Goal: Task Accomplishment & Management: Use online tool/utility

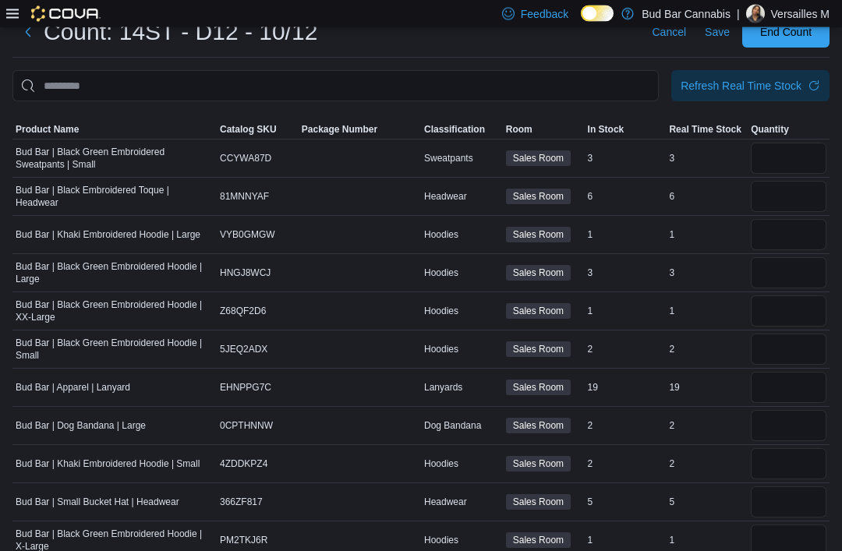
scroll to position [51, 0]
click at [51, 139] on span "Product Name" at bounding box center [114, 129] width 204 height 19
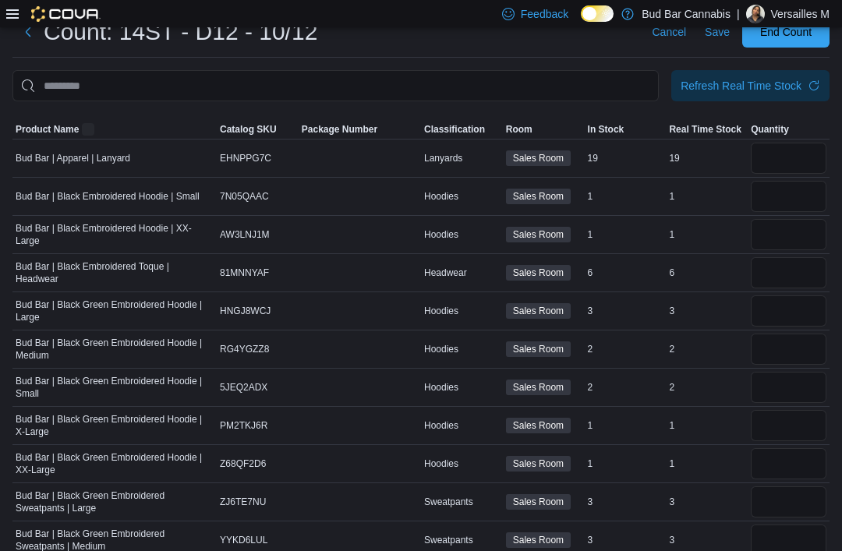
click at [87, 117] on div at bounding box center [420, 110] width 817 height 19
click at [61, 132] on span "Product Name" at bounding box center [47, 129] width 63 height 12
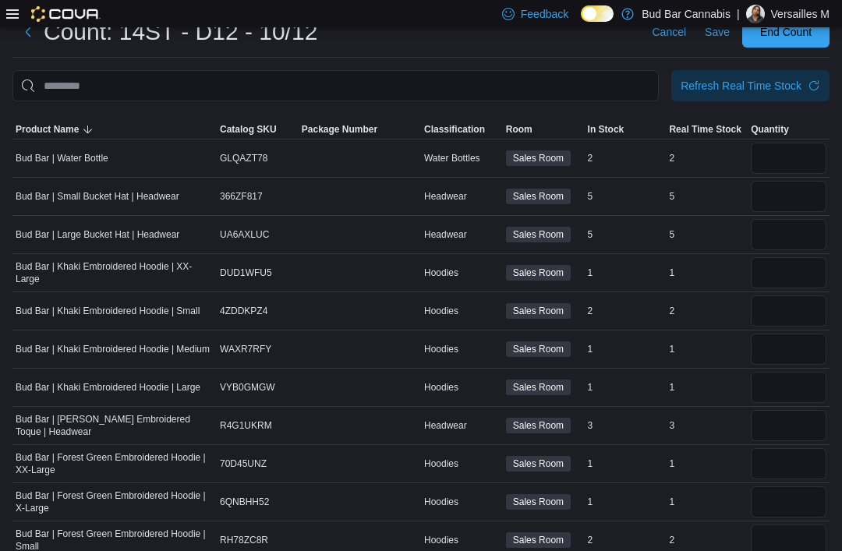
click at [65, 130] on span "Product Name" at bounding box center [47, 129] width 63 height 12
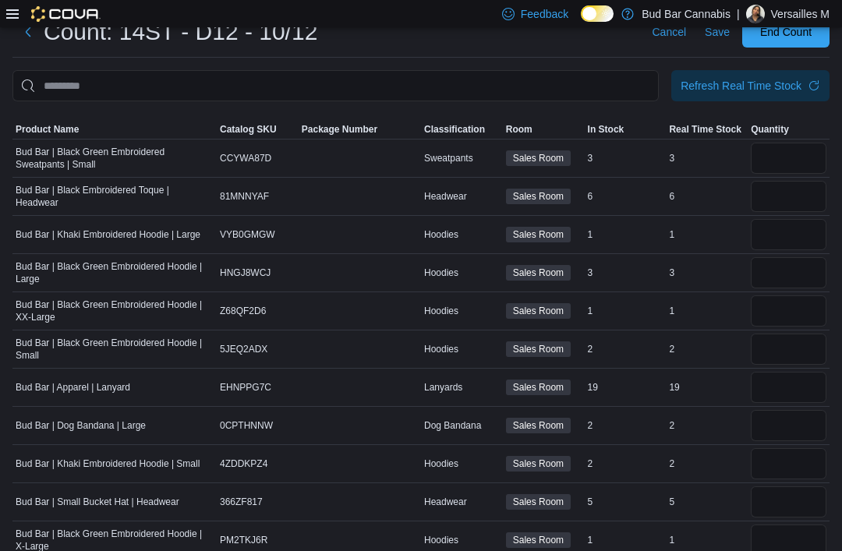
click at [74, 127] on span "Product Name" at bounding box center [47, 129] width 63 height 12
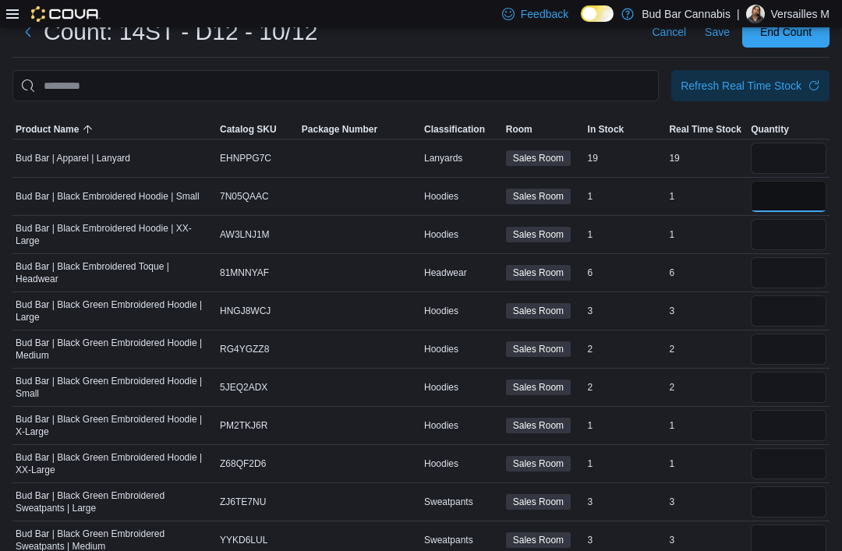
click at [802, 189] on input "number" at bounding box center [789, 196] width 76 height 31
type input "*"
click at [791, 243] on input "number" at bounding box center [789, 234] width 76 height 31
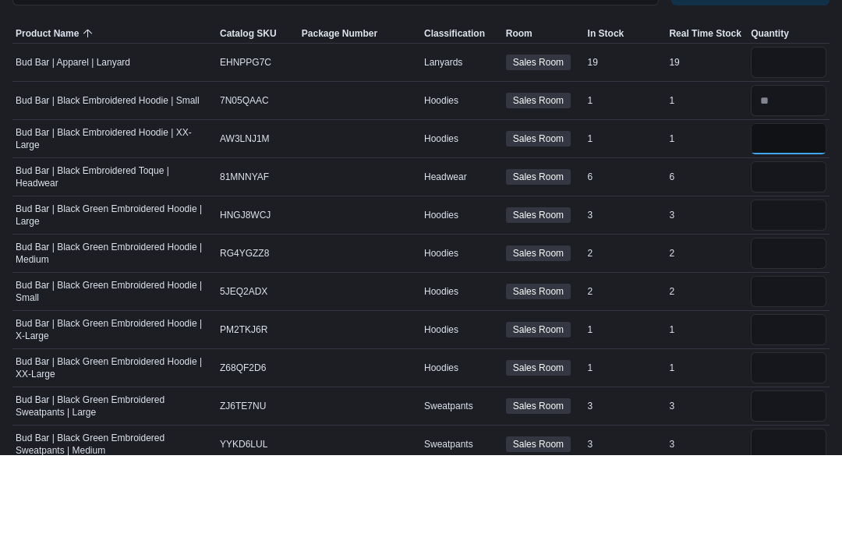
type input "*"
click at [790, 296] on input "number" at bounding box center [789, 311] width 76 height 31
type input "*"
click at [801, 334] on input "number" at bounding box center [789, 349] width 76 height 31
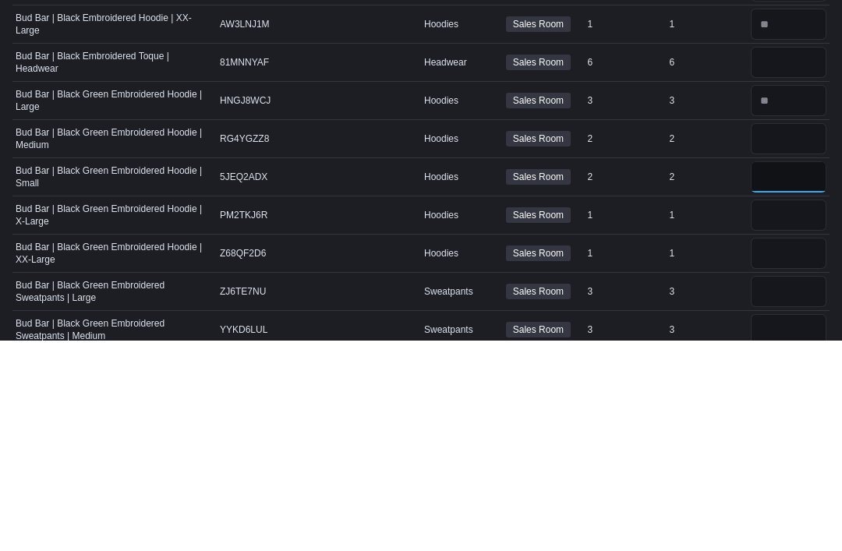
click at [801, 372] on input "number" at bounding box center [789, 387] width 76 height 31
type input "*"
click at [795, 334] on input "number" at bounding box center [789, 349] width 76 height 31
type input "*"
click at [788, 372] on input "number" at bounding box center [789, 387] width 76 height 31
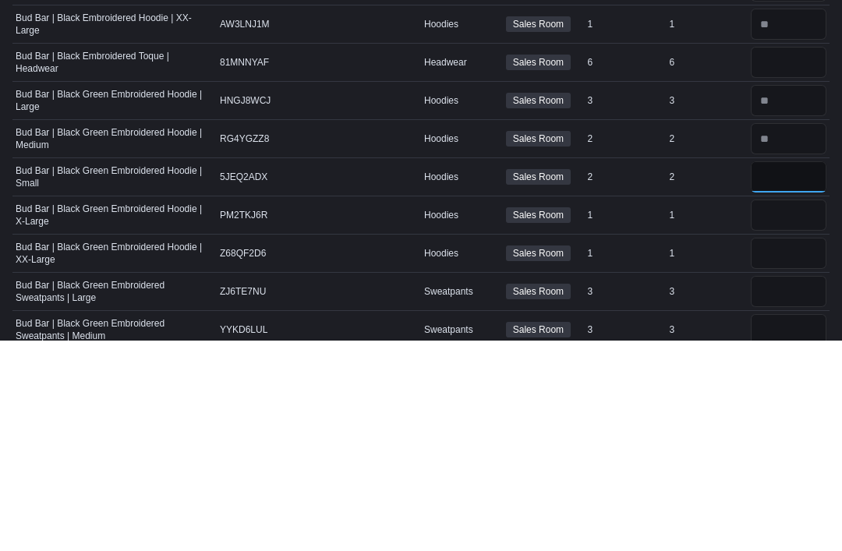
type input "*"
click at [790, 410] on input "number" at bounding box center [789, 425] width 76 height 31
type input "*"
click at [792, 448] on input "number" at bounding box center [789, 463] width 76 height 31
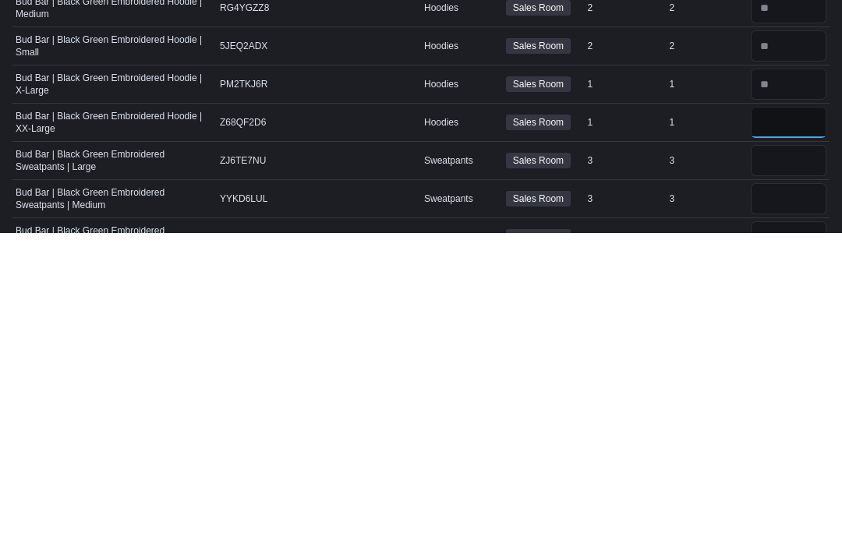
scroll to position [77, 0]
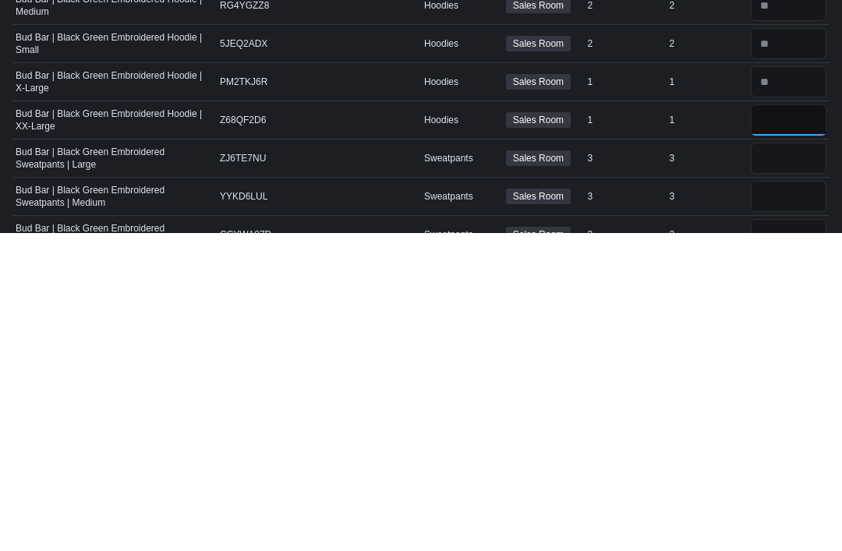
type input "*"
click at [789, 461] on input "number" at bounding box center [789, 476] width 76 height 31
type input "*"
click at [795, 499] on input "number" at bounding box center [789, 514] width 76 height 31
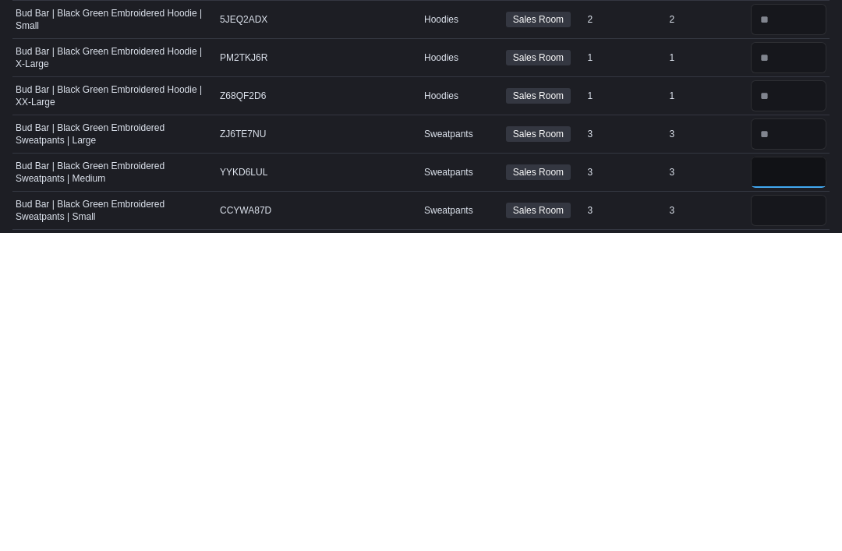
scroll to position [102, 0]
click at [794, 512] on input "number" at bounding box center [789, 527] width 76 height 31
click at [772, 512] on input "*" at bounding box center [789, 527] width 76 height 31
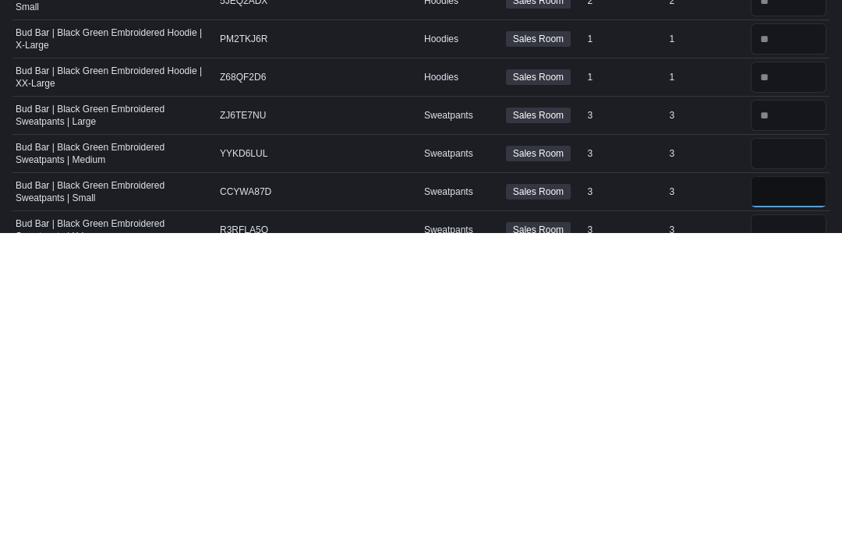
scroll to position [156, 0]
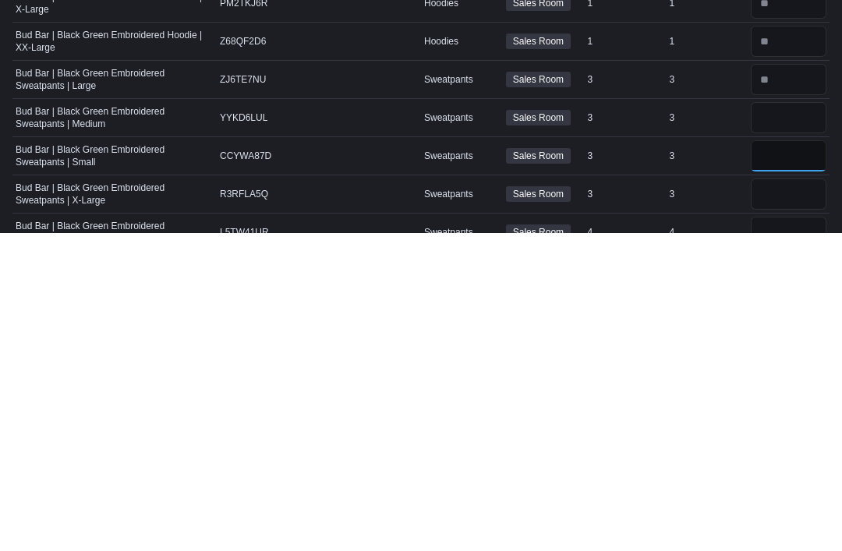
type input "*"
click at [788, 497] on input "number" at bounding box center [789, 512] width 76 height 31
click at [780, 420] on input "number" at bounding box center [789, 435] width 76 height 31
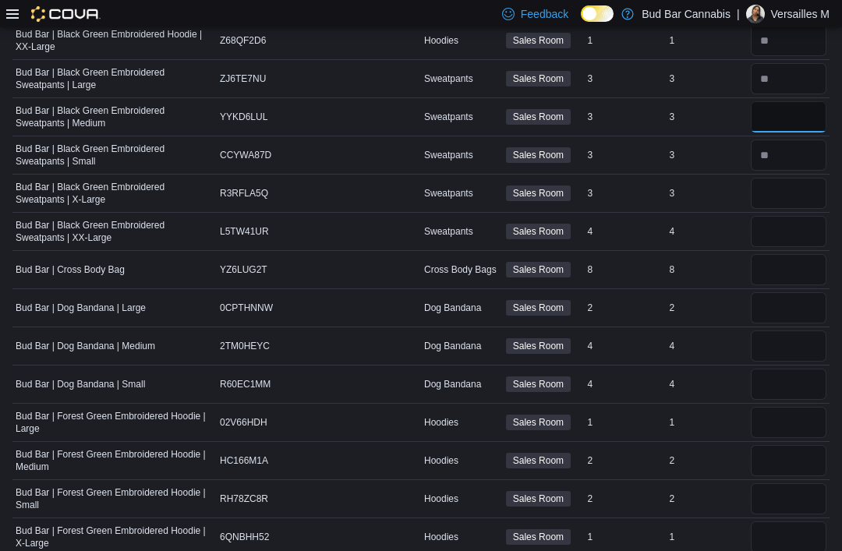
click at [788, 118] on input "number" at bounding box center [789, 116] width 76 height 31
type input "*"
click at [783, 195] on input "number" at bounding box center [789, 194] width 76 height 31
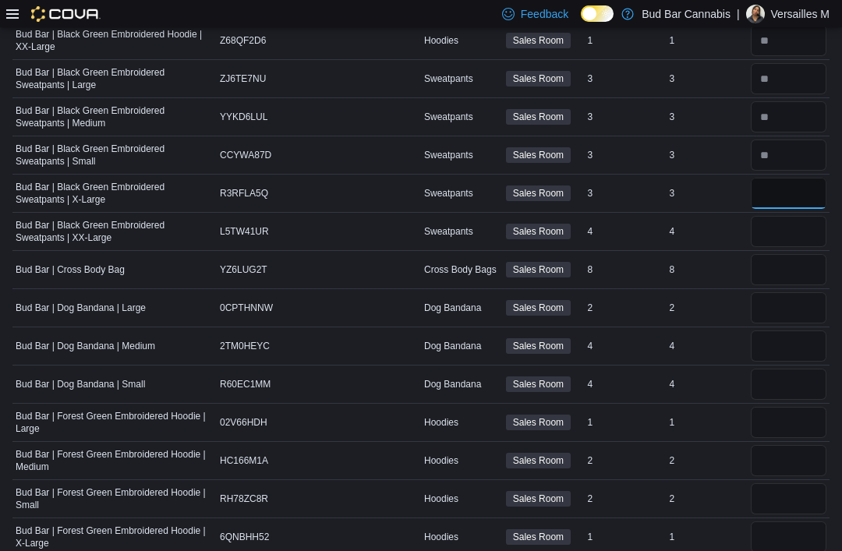
type input "*"
click at [784, 233] on input "number" at bounding box center [789, 231] width 76 height 31
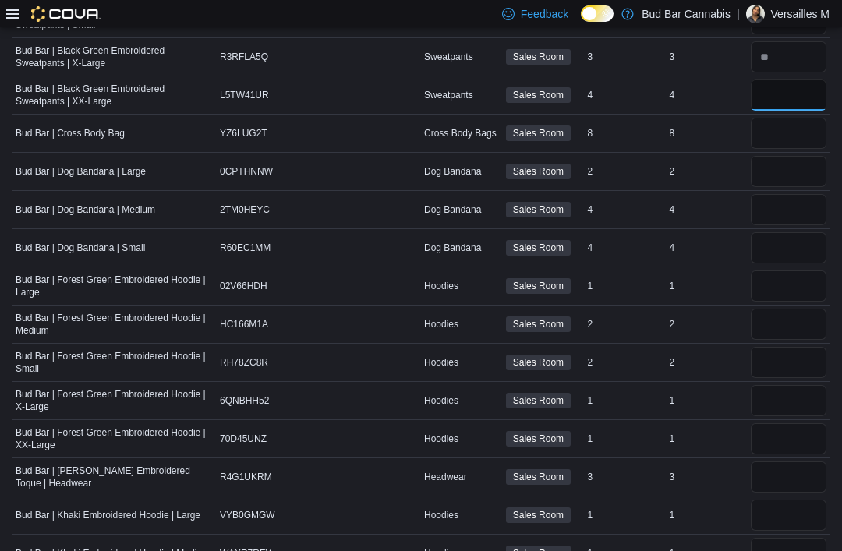
scroll to position [611, 0]
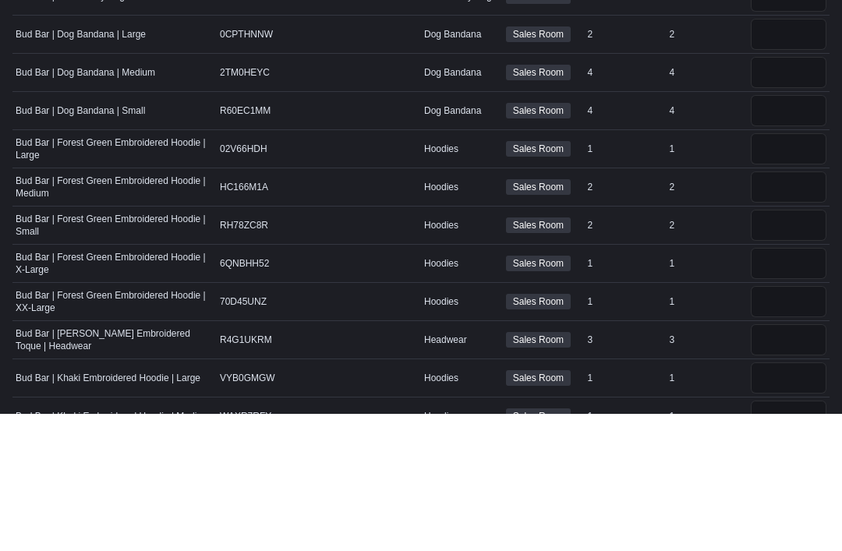
type input "*"
click at [783, 271] on input "number" at bounding box center [789, 286] width 76 height 31
type input "*"
click at [777, 309] on input "number" at bounding box center [789, 324] width 76 height 31
type input "*"
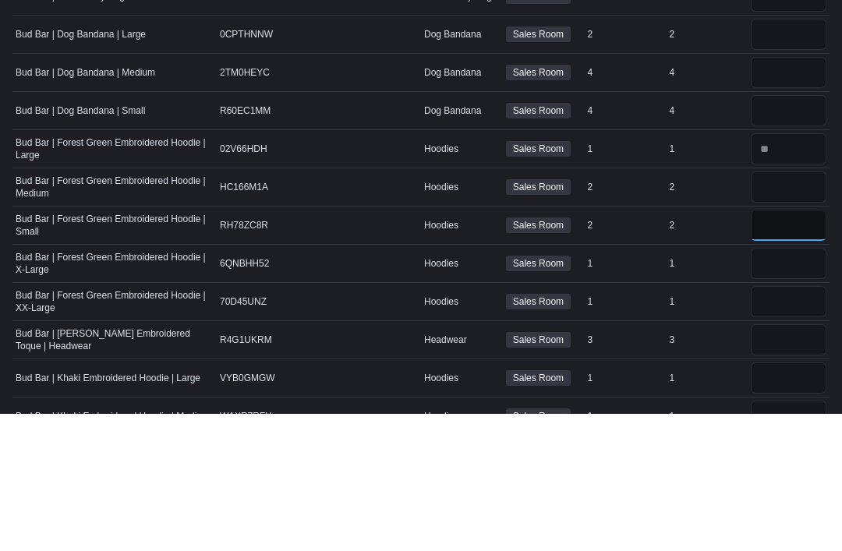
click at [788, 347] on input "number" at bounding box center [789, 362] width 76 height 31
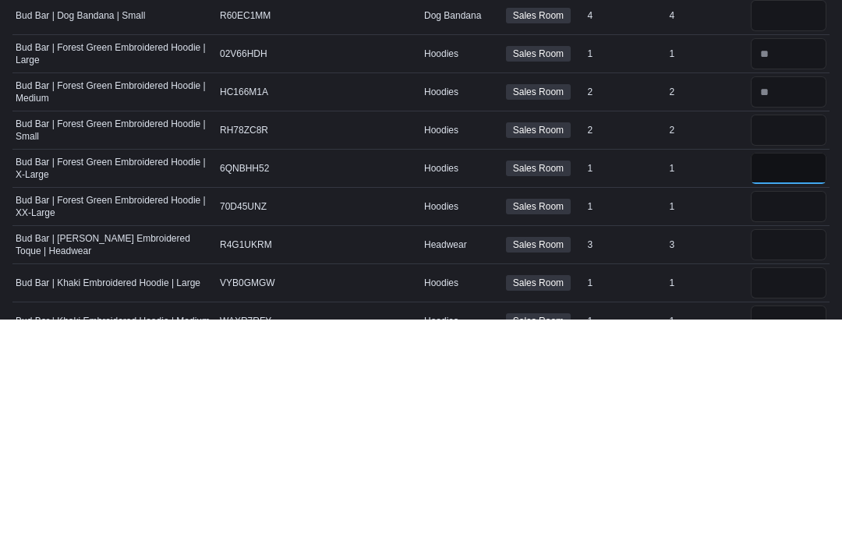
click at [791, 385] on input "number" at bounding box center [789, 400] width 76 height 31
click at [795, 347] on input "number" at bounding box center [789, 362] width 76 height 31
click at [799, 385] on input "number" at bounding box center [789, 400] width 76 height 31
click at [805, 423] on input "number" at bounding box center [789, 438] width 76 height 31
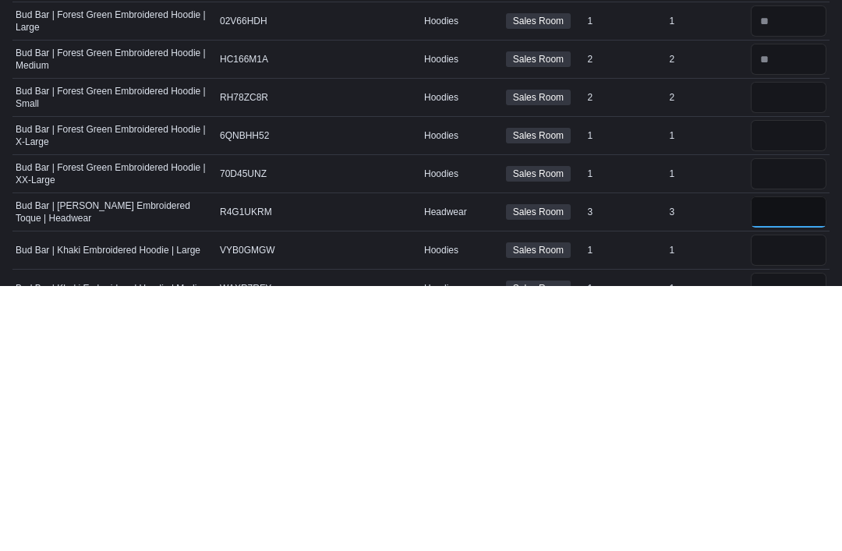
click at [790, 462] on input "number" at bounding box center [789, 477] width 76 height 31
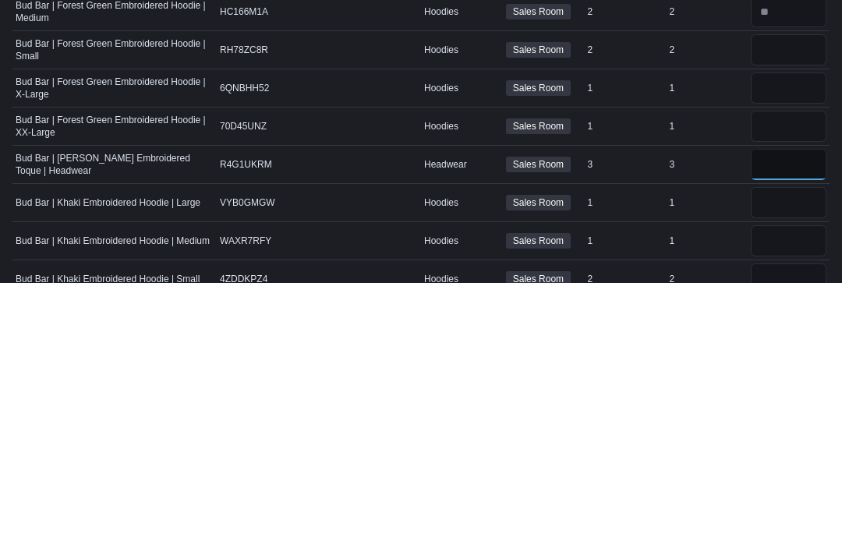
scroll to position [660, 0]
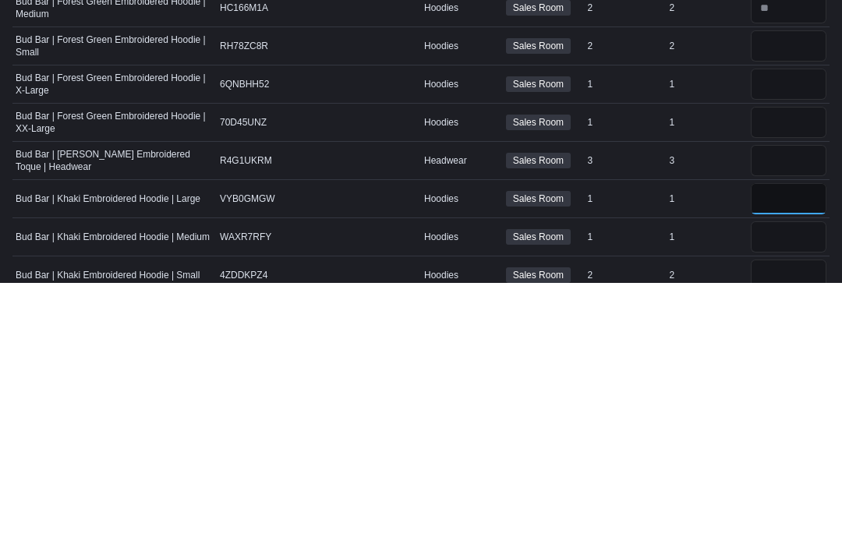
click at [805, 451] on input "number" at bounding box center [789, 466] width 76 height 31
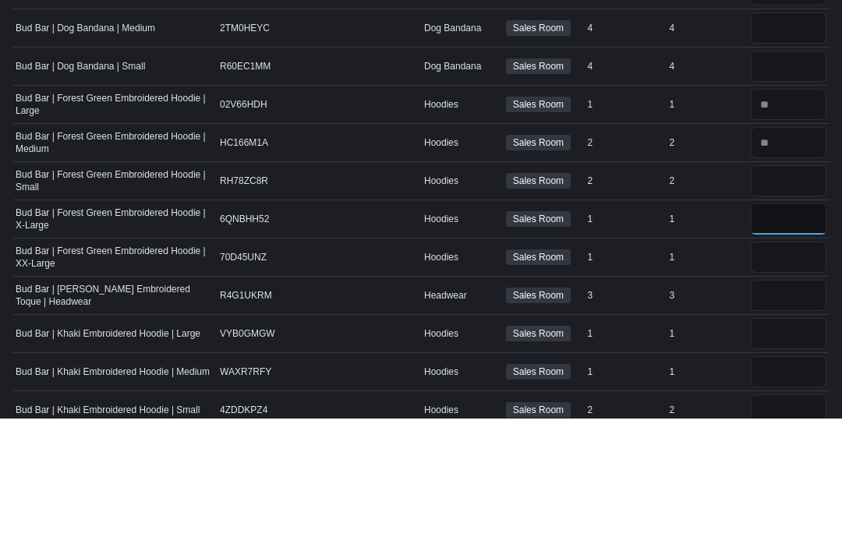
click at [797, 337] on input "number" at bounding box center [789, 352] width 76 height 31
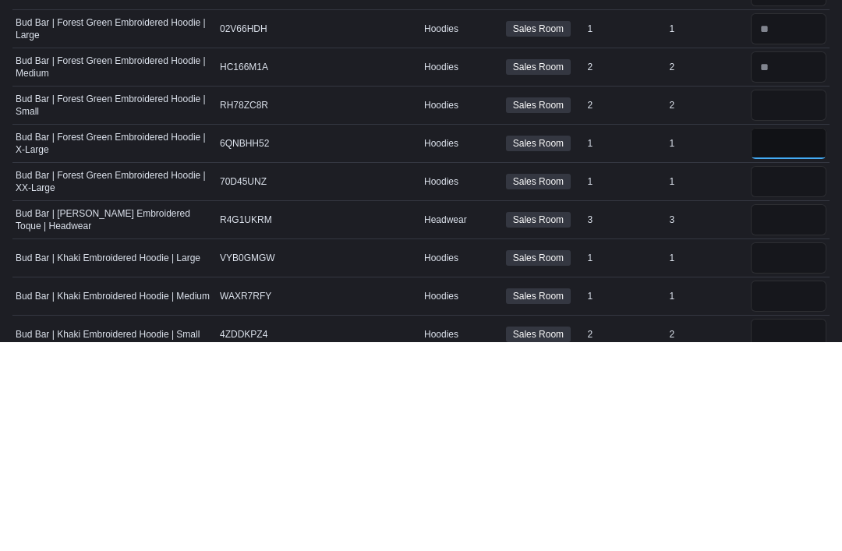
type input "*"
click at [787, 260] on input "number" at bounding box center [789, 275] width 76 height 31
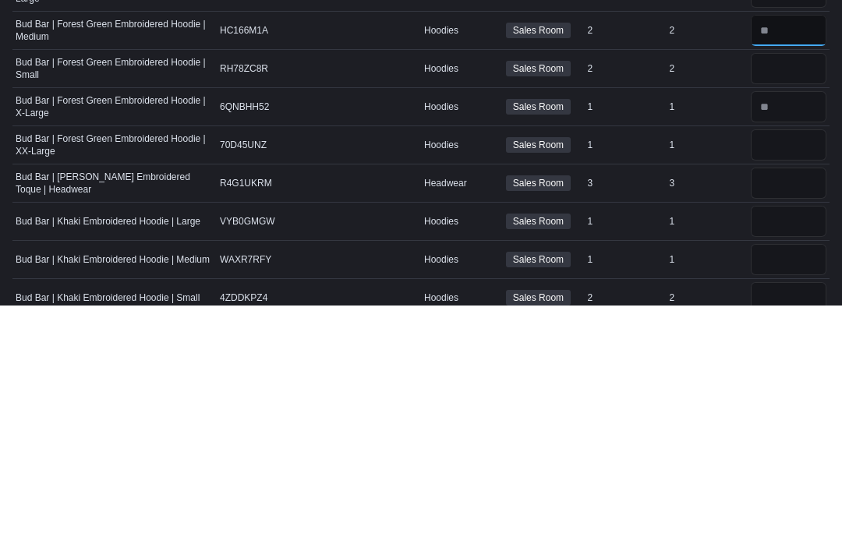
type input "*"
click at [785, 375] on input "number" at bounding box center [789, 390] width 76 height 31
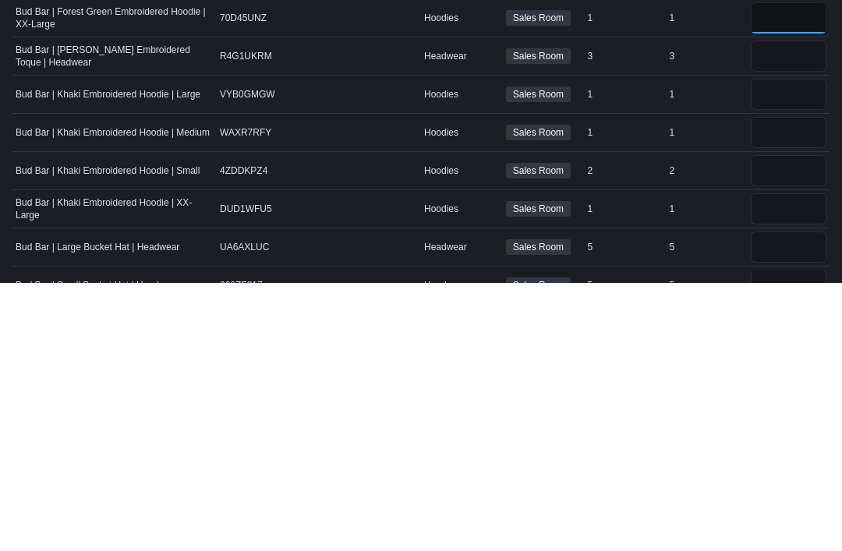
scroll to position [765, 0]
click at [791, 346] on input "number" at bounding box center [789, 361] width 76 height 31
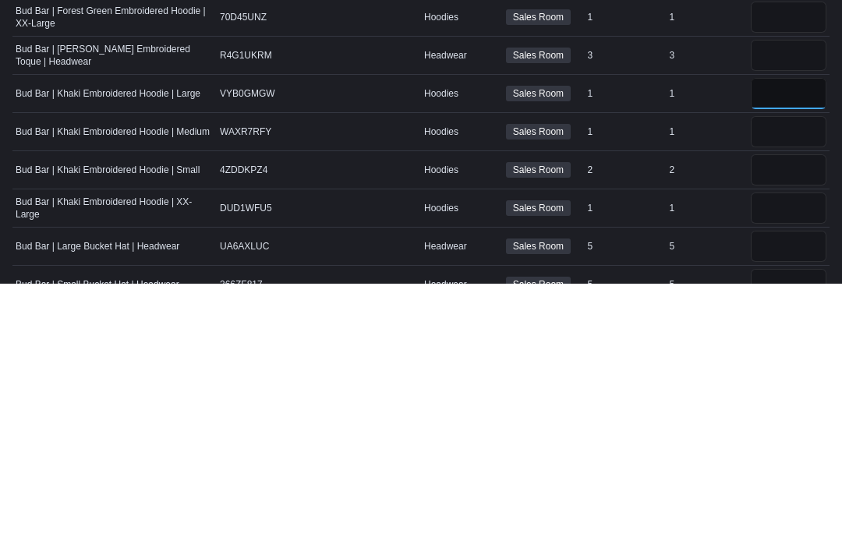
type input "*"
click at [787, 384] on input "number" at bounding box center [789, 399] width 76 height 31
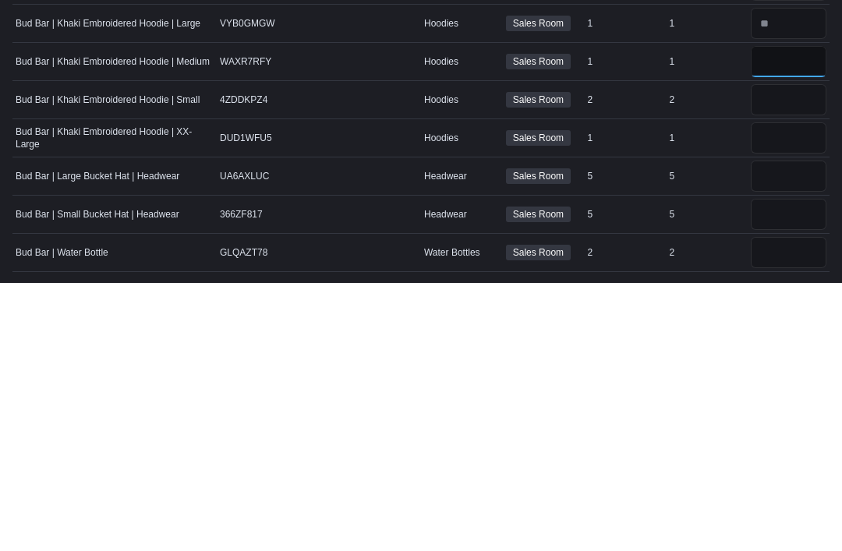
scroll to position [836, 0]
click at [784, 352] on input "number" at bounding box center [789, 367] width 76 height 31
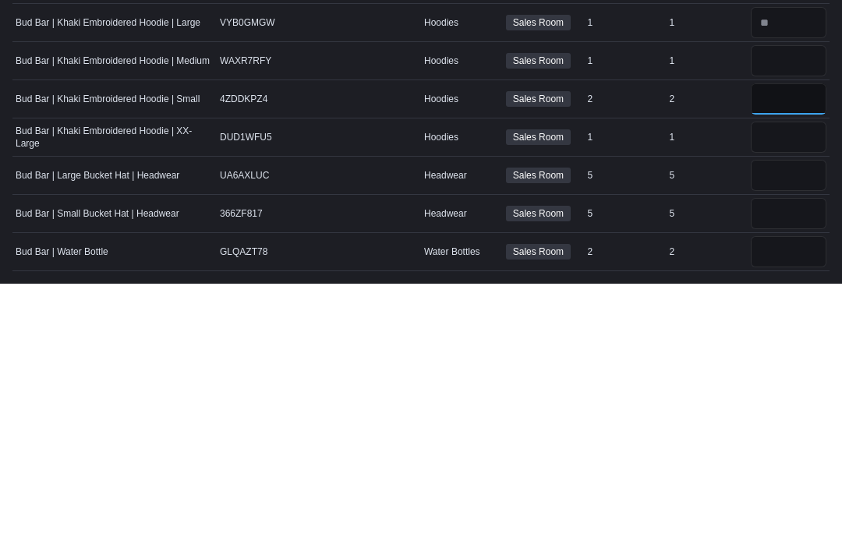
type input "*"
click at [791, 390] on input "number" at bounding box center [789, 405] width 76 height 31
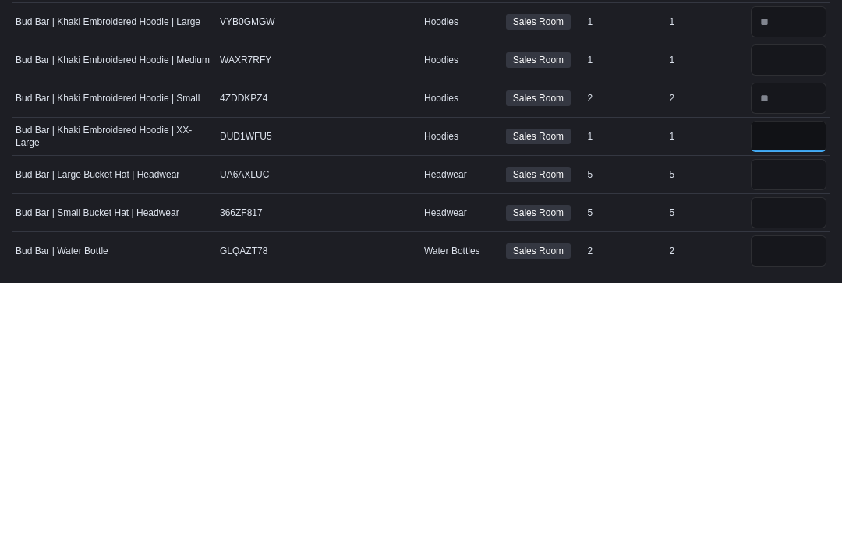
scroll to position [840, 0]
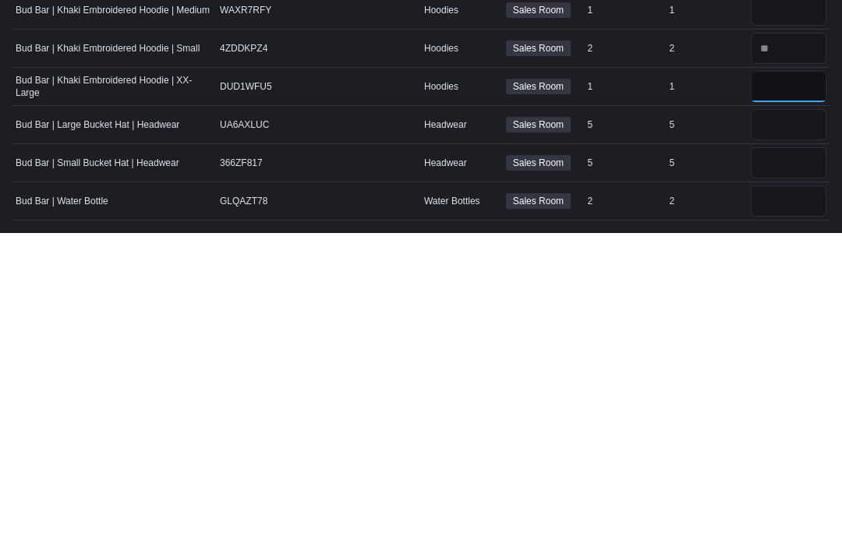
type input "*"
click at [780, 504] on input "number" at bounding box center [789, 519] width 76 height 31
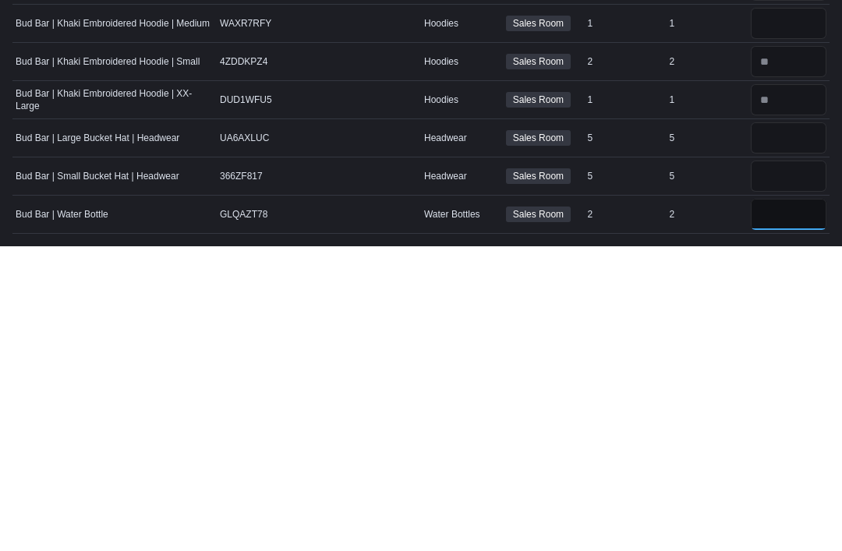
type input "*"
click at [774, 465] on input "number" at bounding box center [789, 480] width 76 height 31
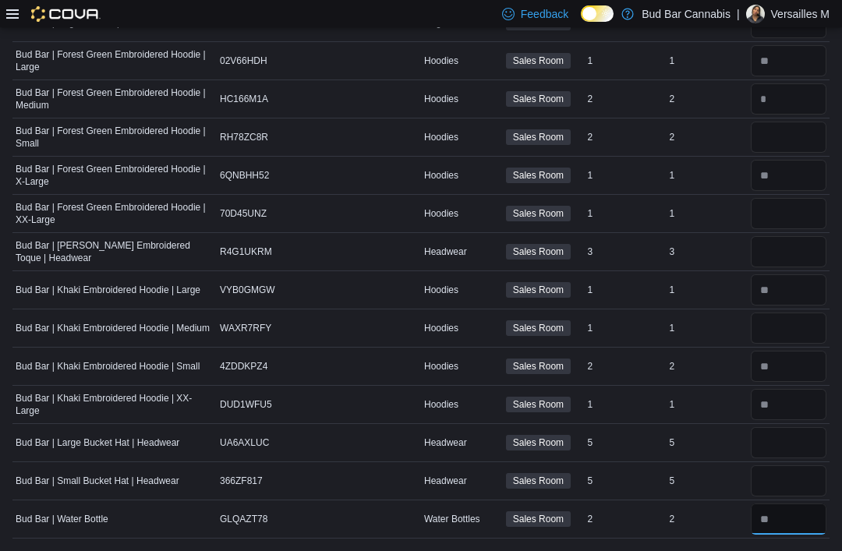
click at [798, 517] on input "number" at bounding box center [789, 519] width 76 height 31
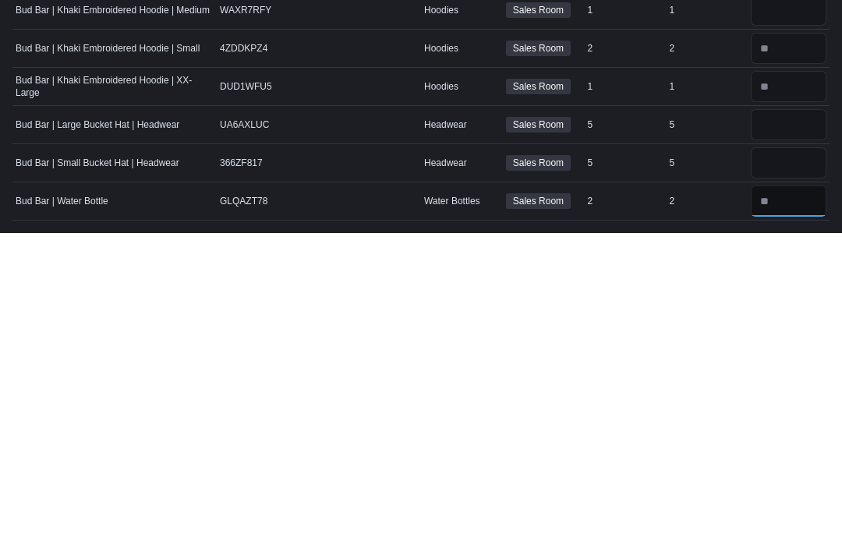
type input "*"
click at [780, 465] on input "number" at bounding box center [789, 480] width 76 height 31
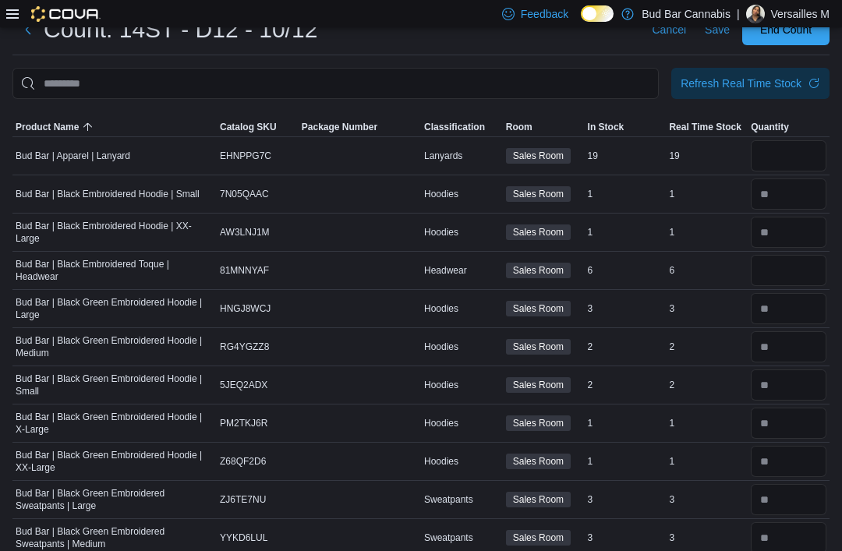
scroll to position [0, 0]
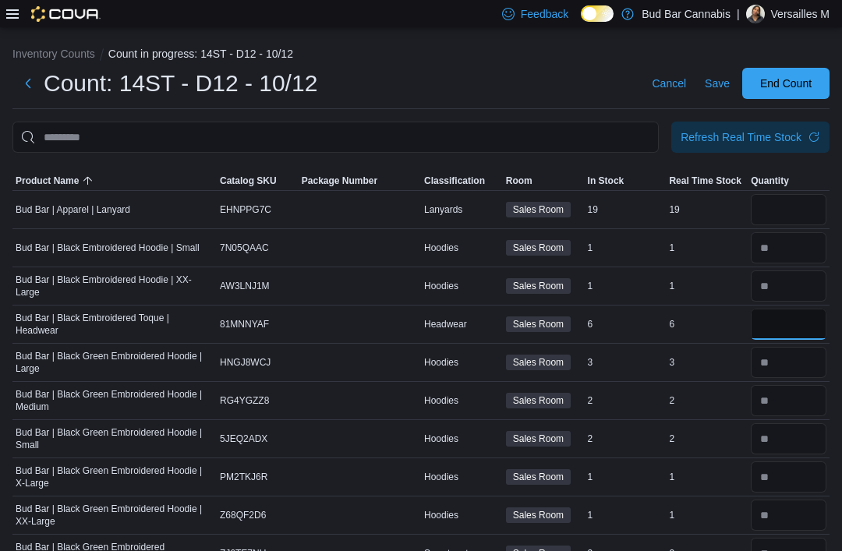
click at [780, 328] on input "number" at bounding box center [789, 324] width 76 height 31
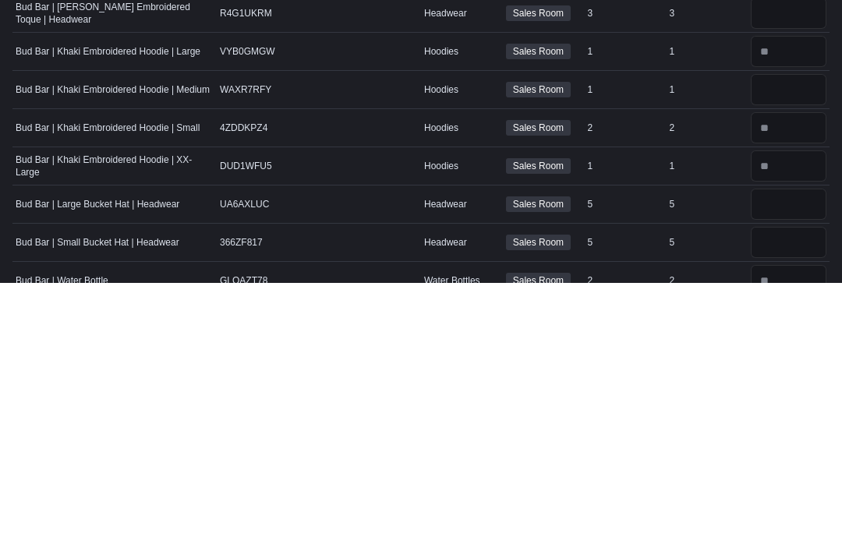
scroll to position [840, 0]
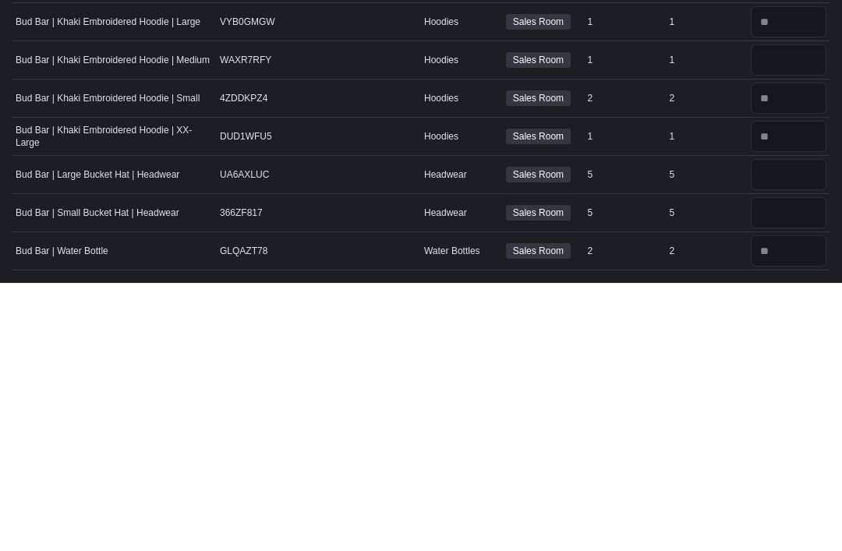
type input "*"
click at [791, 465] on input "number" at bounding box center [789, 480] width 76 height 31
type input "*"
click at [794, 427] on input "number" at bounding box center [789, 442] width 76 height 31
type input "*"
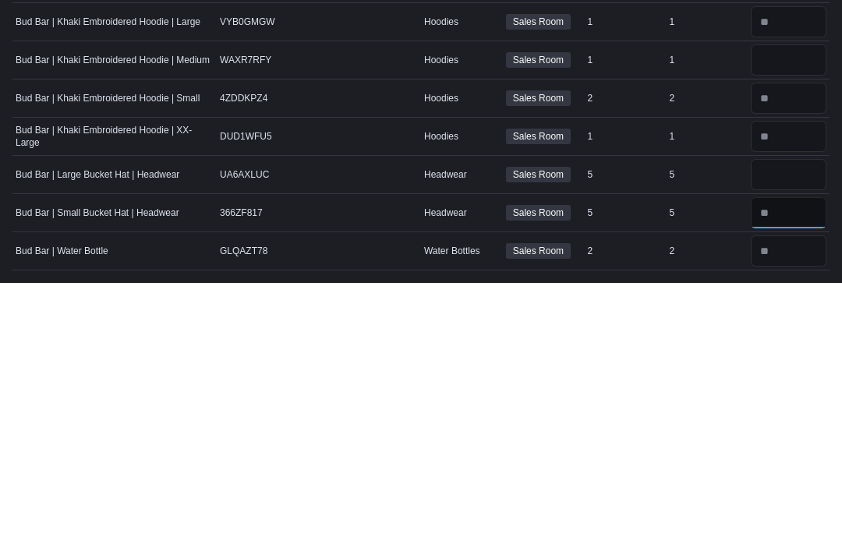
click at [793, 465] on input "number" at bounding box center [789, 480] width 76 height 31
type input "*"
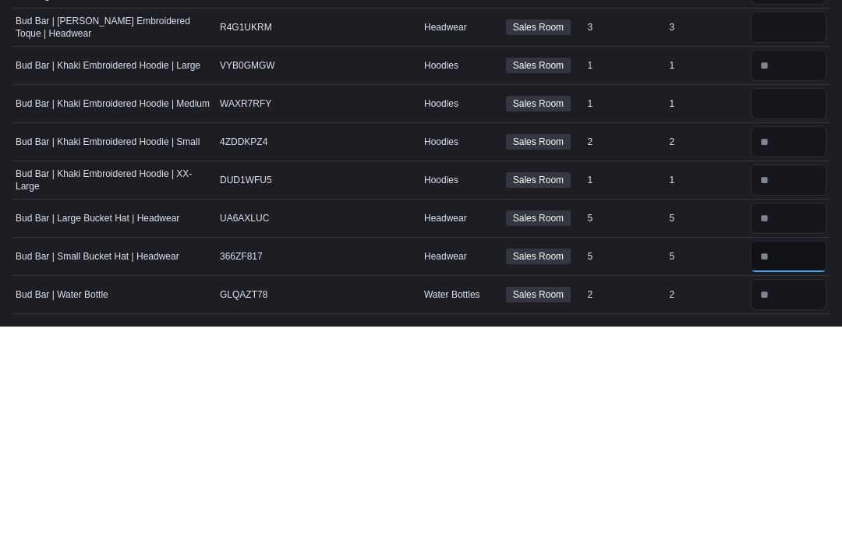
type input "*"
click at [794, 313] on input "number" at bounding box center [789, 328] width 76 height 31
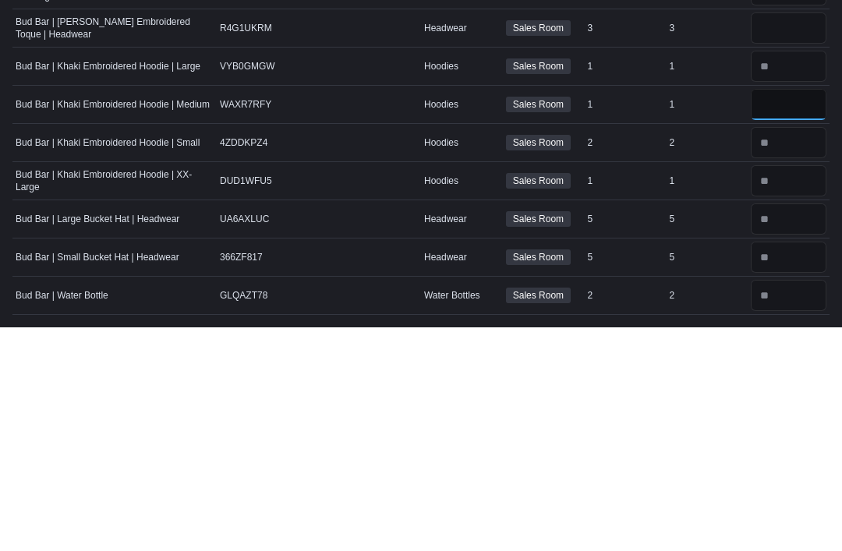
type input "*"
click at [777, 236] on input "number" at bounding box center [789, 251] width 76 height 31
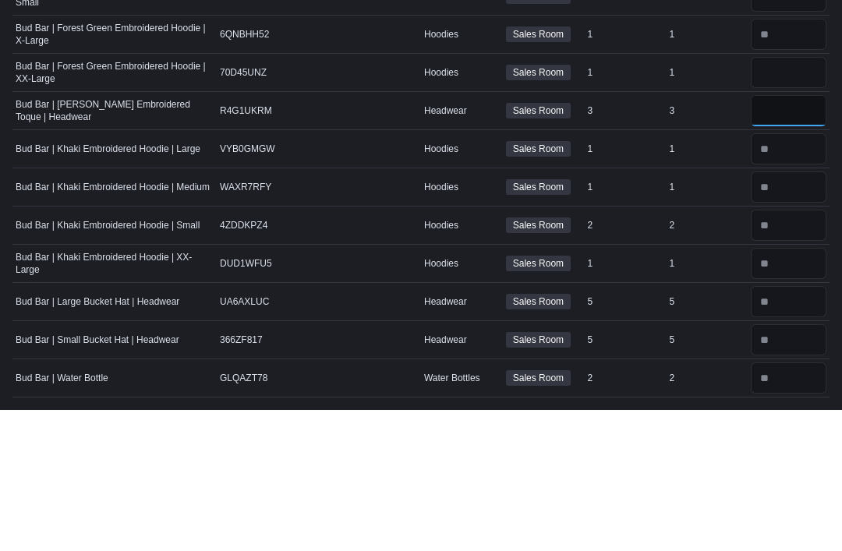
type input "*"
click at [788, 198] on input "number" at bounding box center [789, 213] width 76 height 31
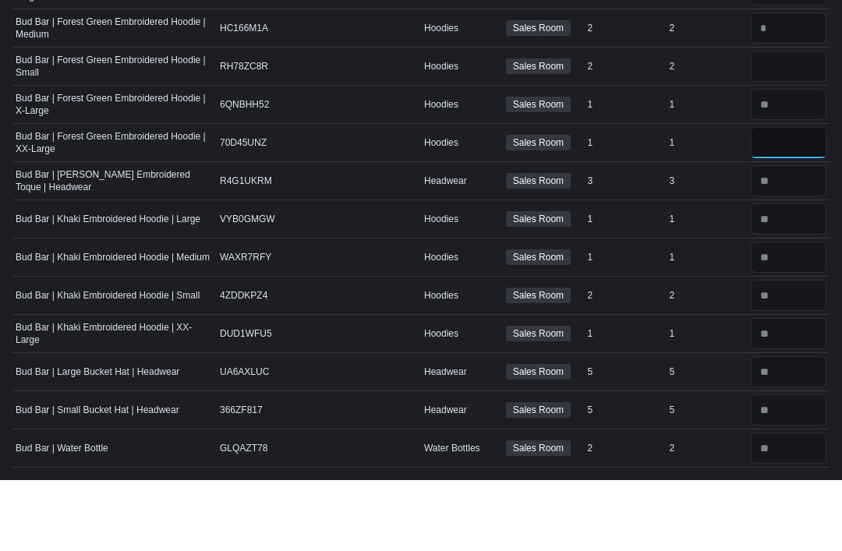
type input "*"
click at [796, 122] on input "number" at bounding box center [789, 137] width 76 height 31
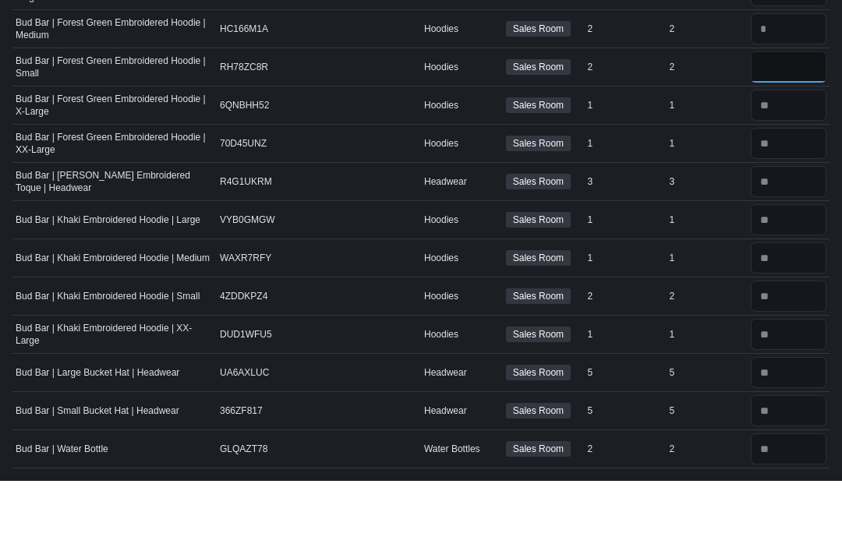
type input "*"
click at [788, 83] on input "number" at bounding box center [789, 98] width 76 height 31
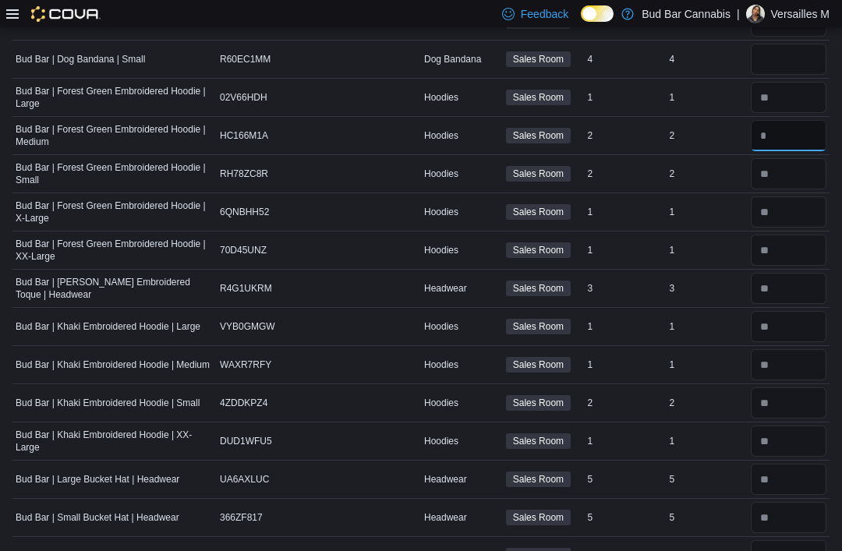
scroll to position [799, 0]
type input "*"
click at [788, 63] on input "number" at bounding box center [789, 59] width 76 height 31
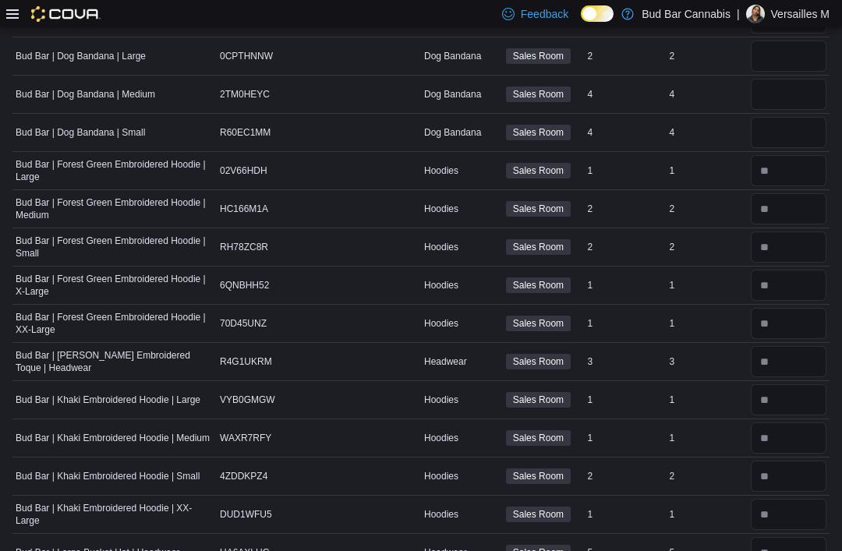
scroll to position [727, 0]
click at [784, 134] on input "number" at bounding box center [789, 131] width 76 height 31
type input "*"
click at [784, 100] on input "number" at bounding box center [789, 94] width 76 height 31
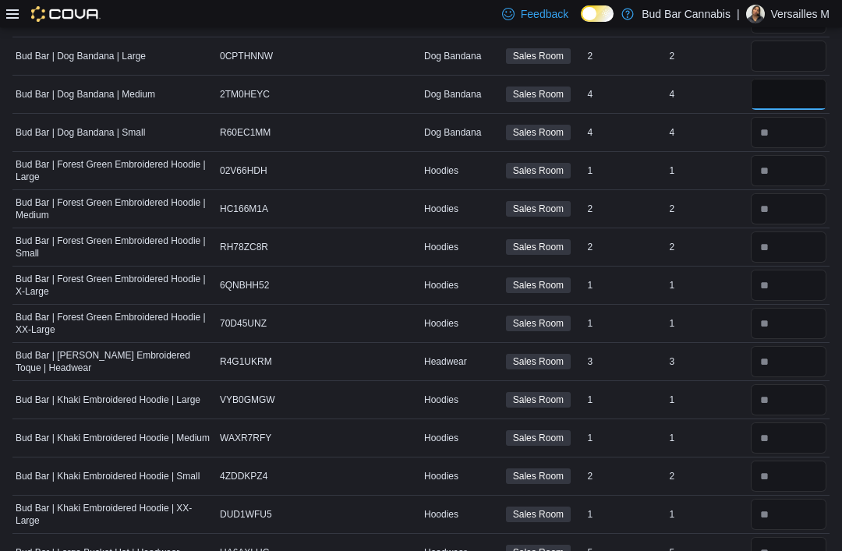
type input "*"
click at [793, 64] on input "number" at bounding box center [789, 56] width 76 height 31
type input "*"
click at [770, 137] on input "number" at bounding box center [789, 132] width 76 height 31
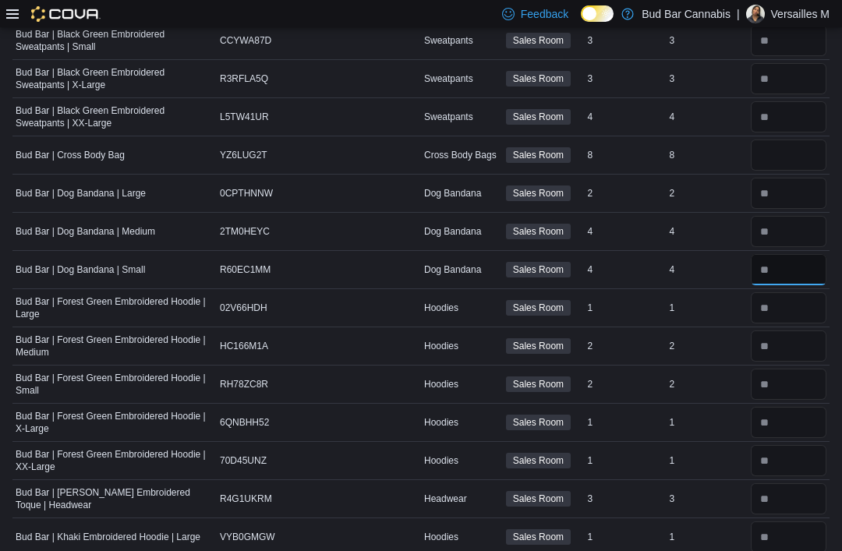
scroll to position [589, 0]
type input "*"
click at [777, 151] on input "number" at bounding box center [789, 155] width 76 height 31
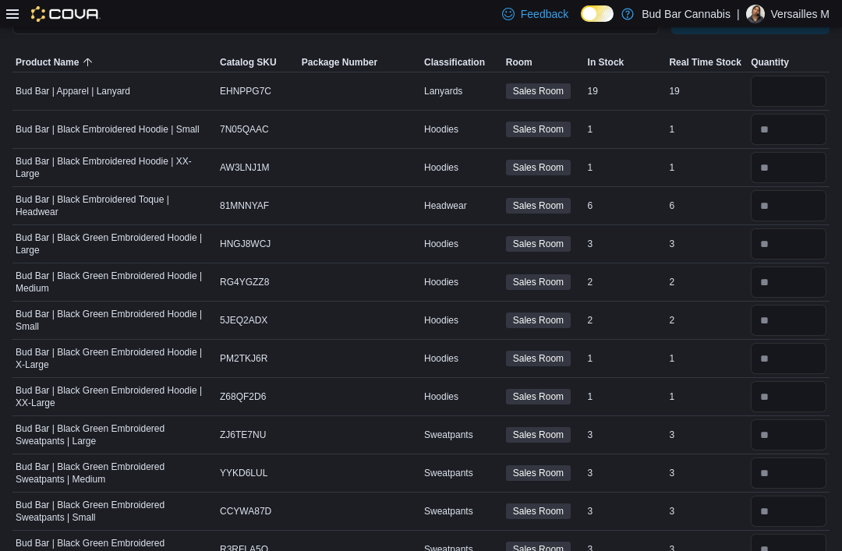
scroll to position [118, 0]
type input "*"
click at [772, 101] on input "number" at bounding box center [789, 91] width 76 height 31
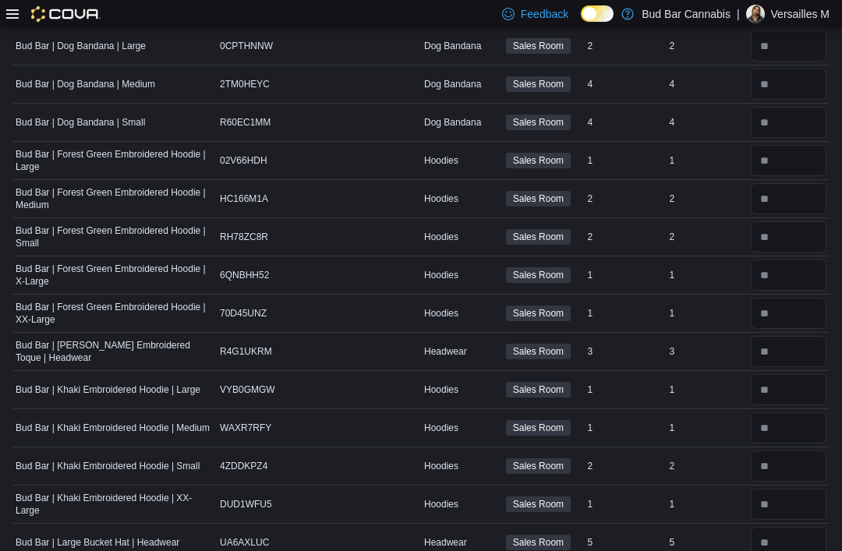
scroll to position [737, 0]
type input "**"
click at [795, 130] on input "number" at bounding box center [789, 122] width 76 height 31
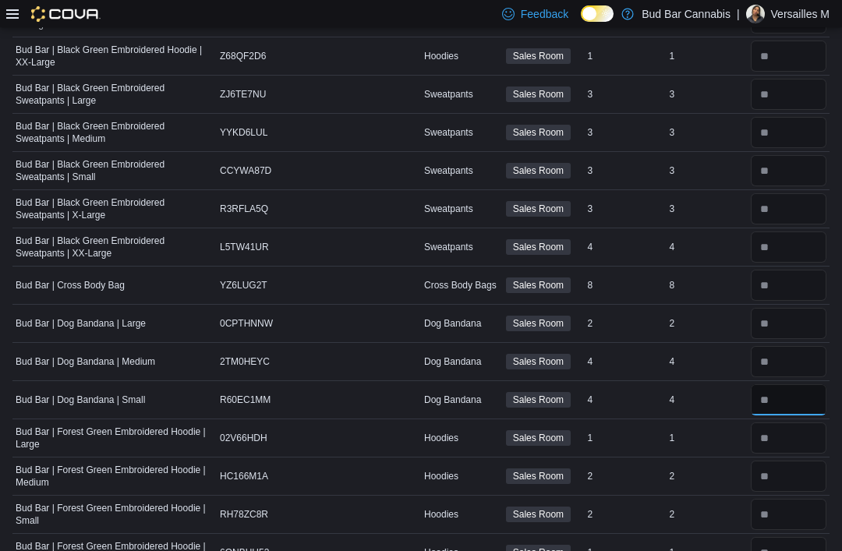
scroll to position [444, 0]
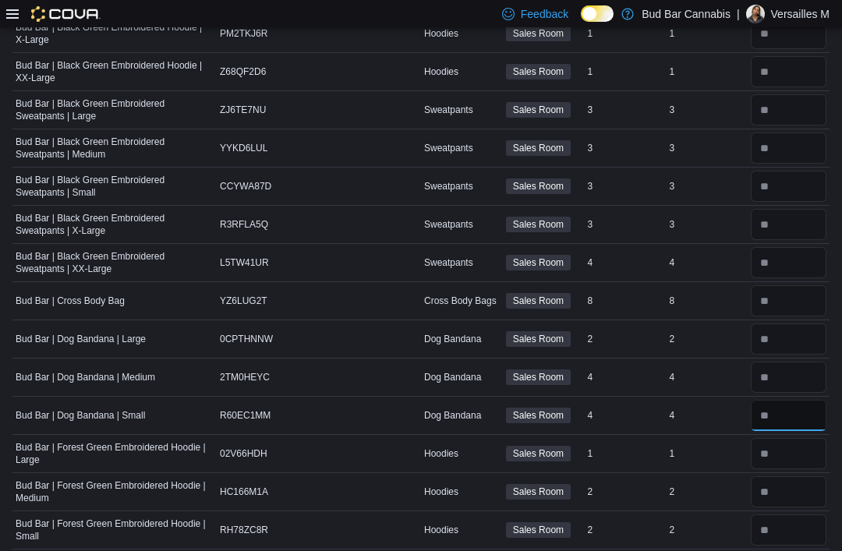
type input "*"
click at [779, 147] on input "number" at bounding box center [789, 148] width 76 height 31
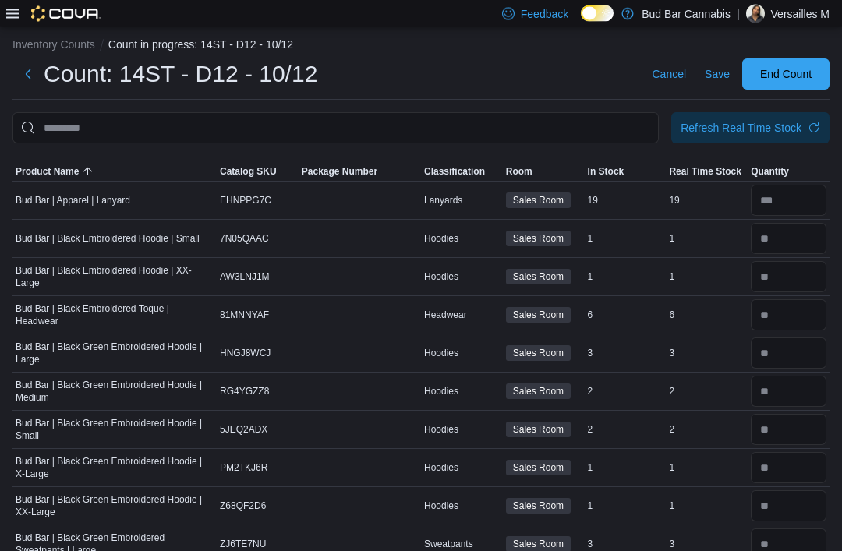
scroll to position [9, 0]
click at [789, 345] on input "number" at bounding box center [789, 353] width 76 height 31
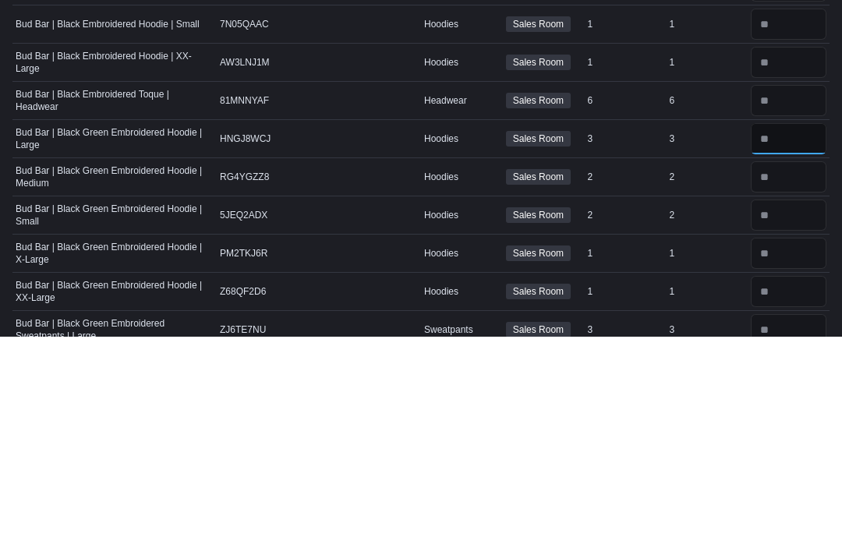
type input "*"
click at [791, 377] on input "number" at bounding box center [789, 392] width 76 height 31
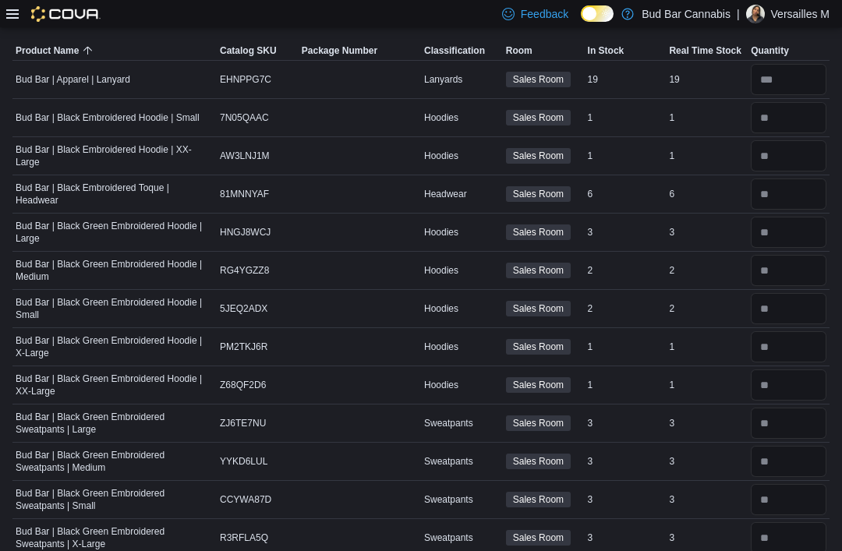
scroll to position [0, 0]
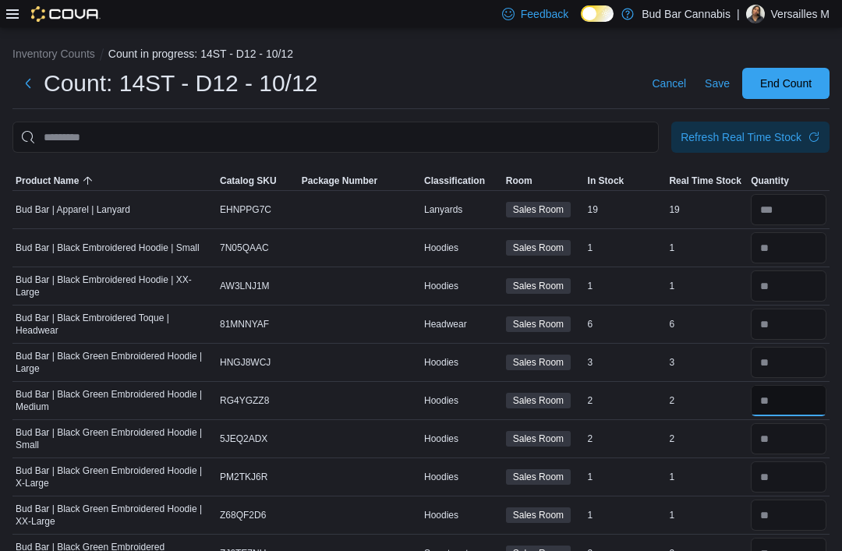
type input "*"
click at [812, 80] on span "End Count" at bounding box center [786, 83] width 69 height 31
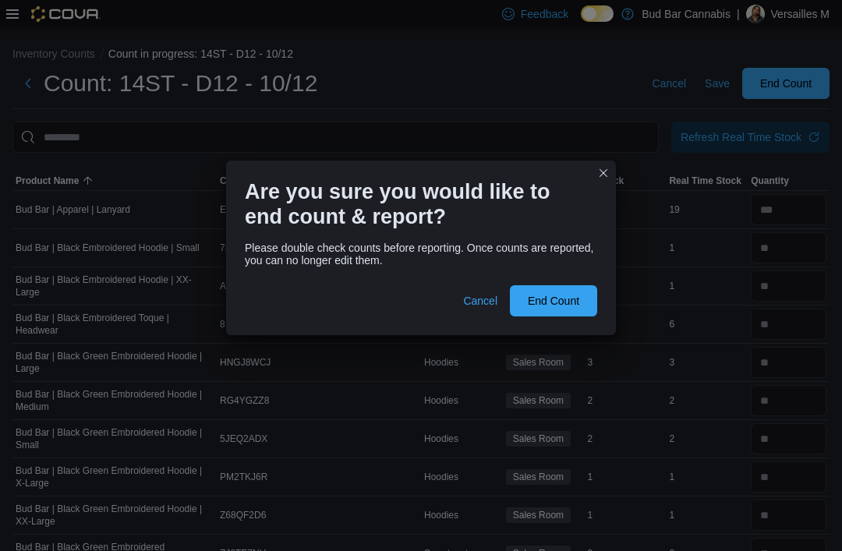
click at [589, 309] on button "End Count" at bounding box center [553, 300] width 87 height 31
